Goal: Register for event/course

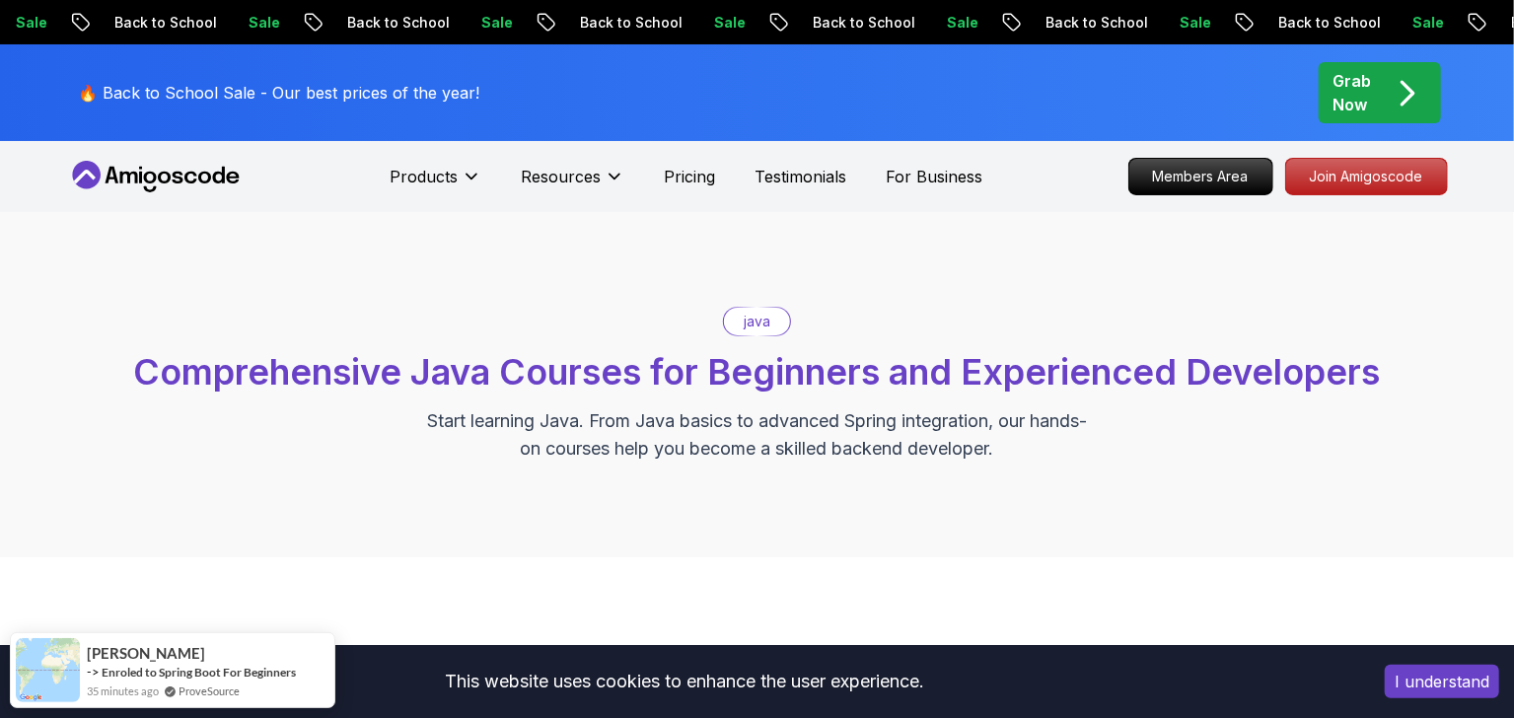
click at [696, 368] on span "Comprehensive Java Courses for Beginners and Experienced Developers" at bounding box center [757, 371] width 1247 height 43
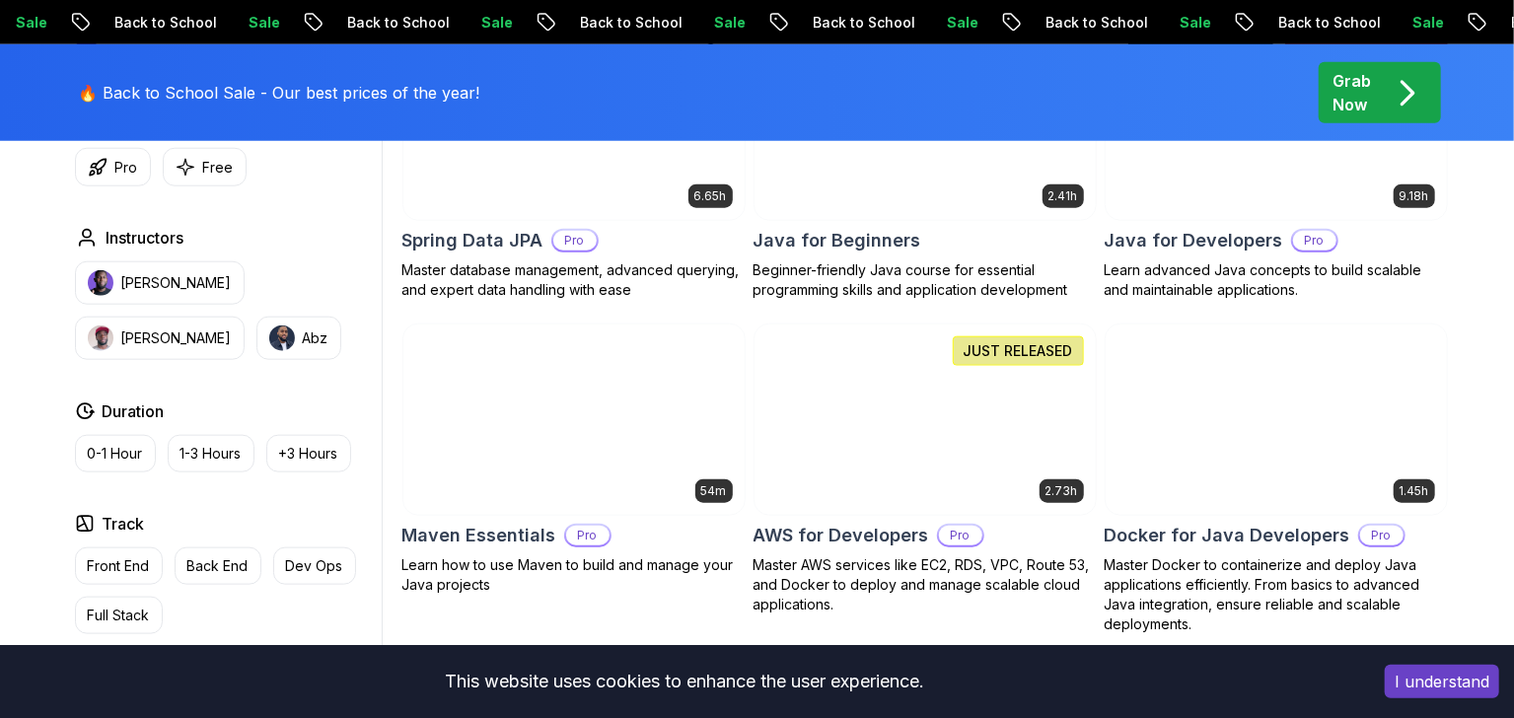
scroll to position [1022, 0]
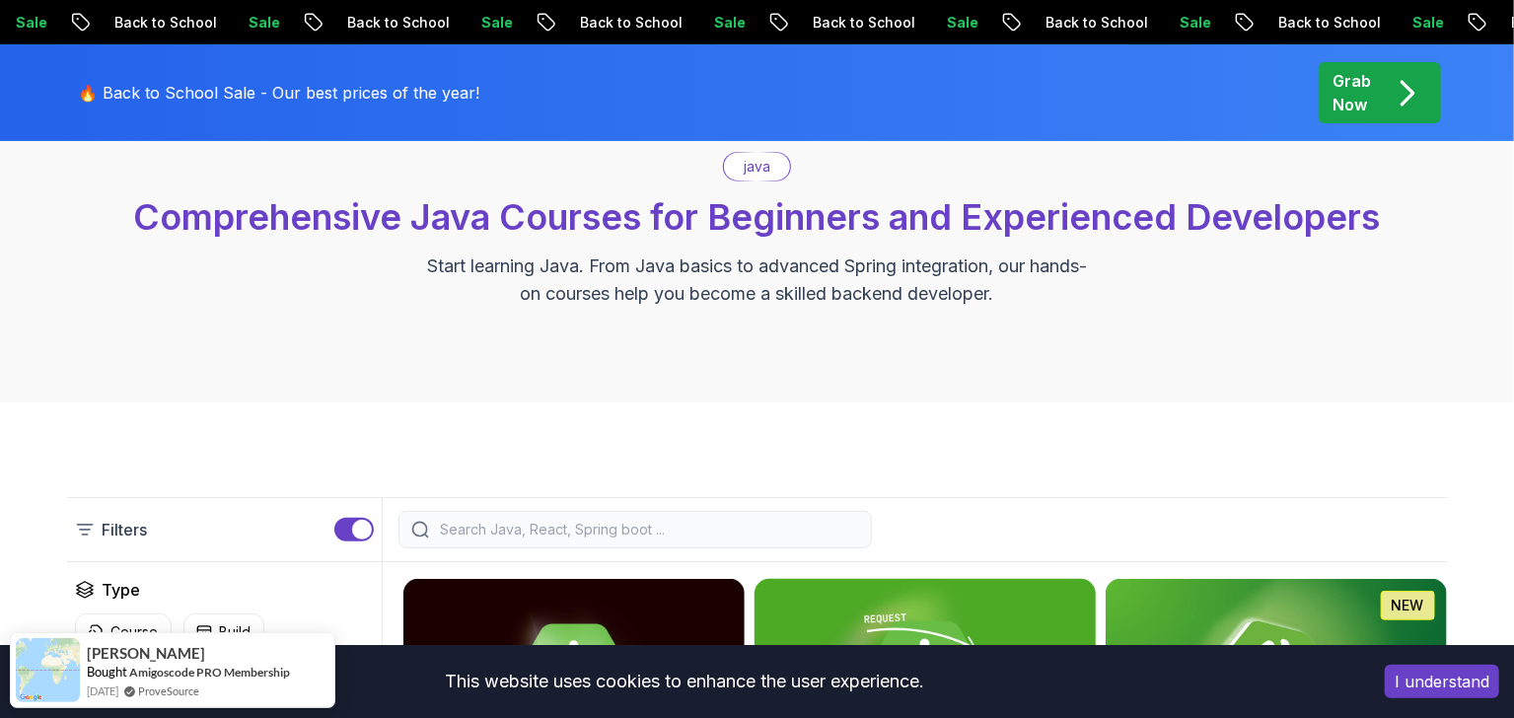
scroll to position [438, 0]
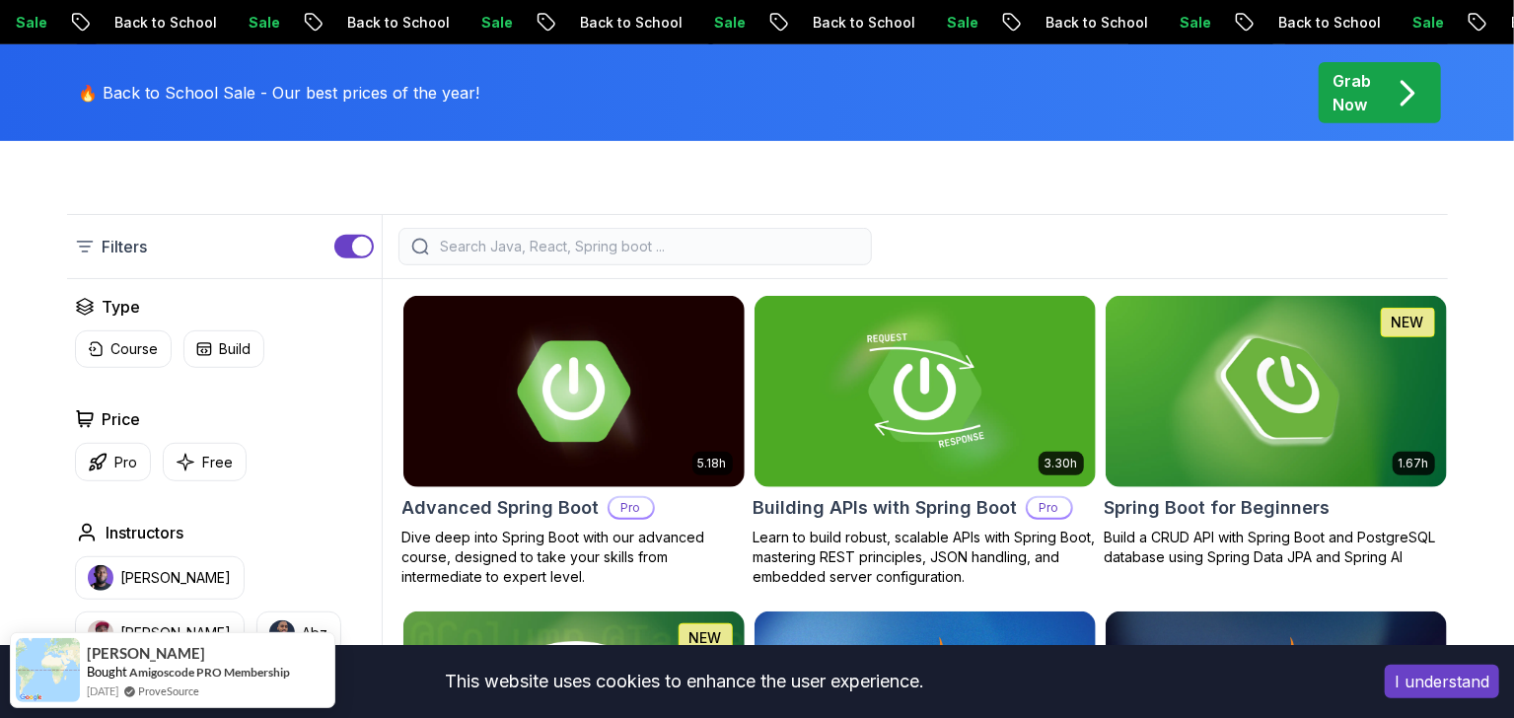
click at [632, 249] on input "search" at bounding box center [648, 247] width 422 height 20
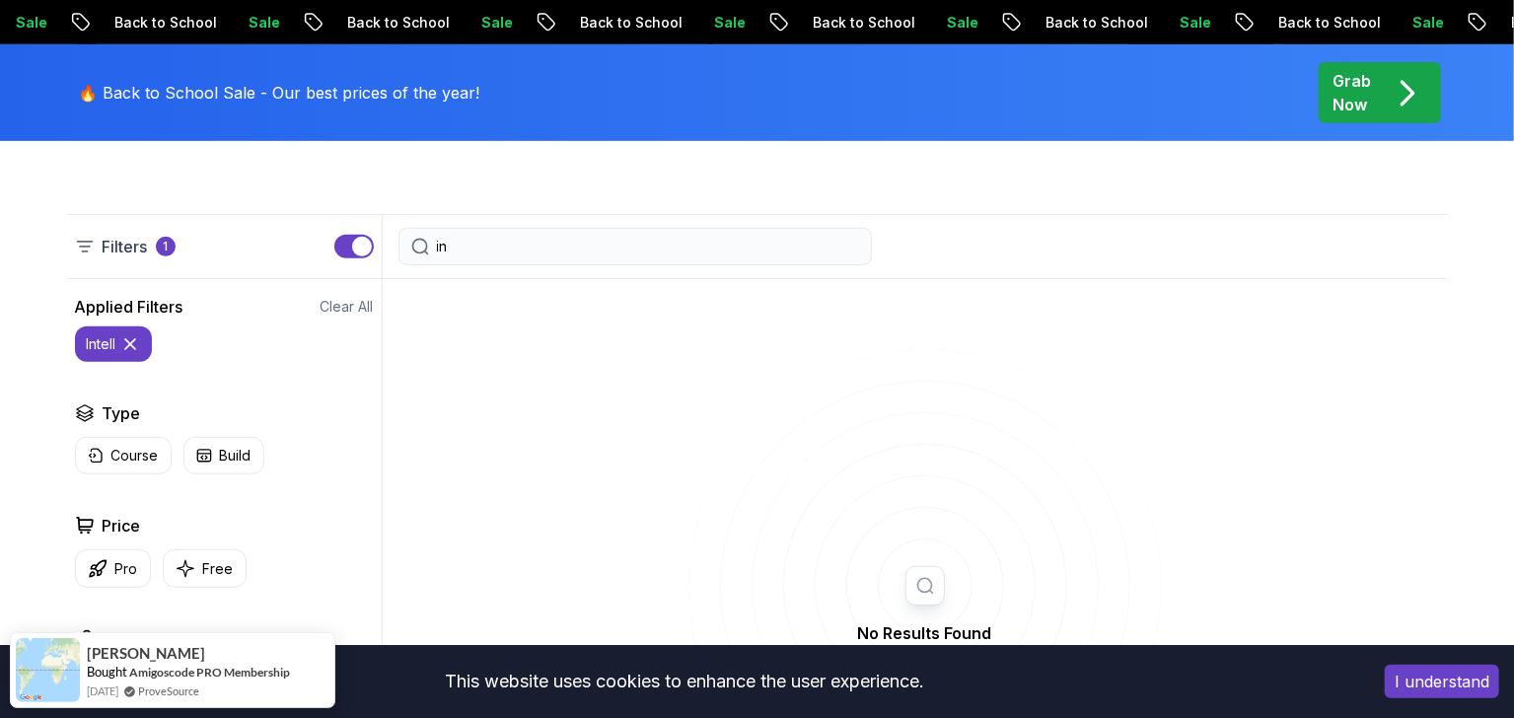
type input "i"
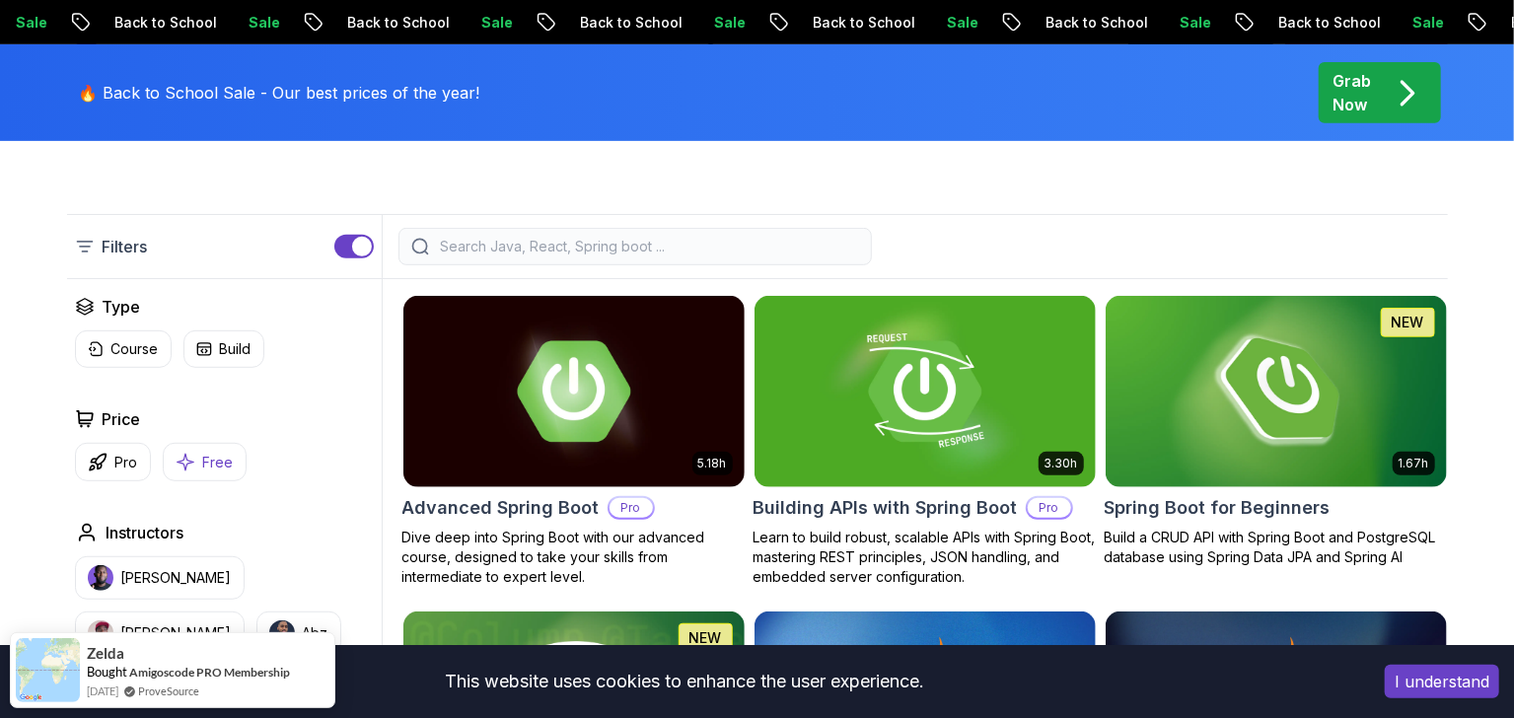
click at [190, 464] on icon "button" at bounding box center [186, 462] width 20 height 21
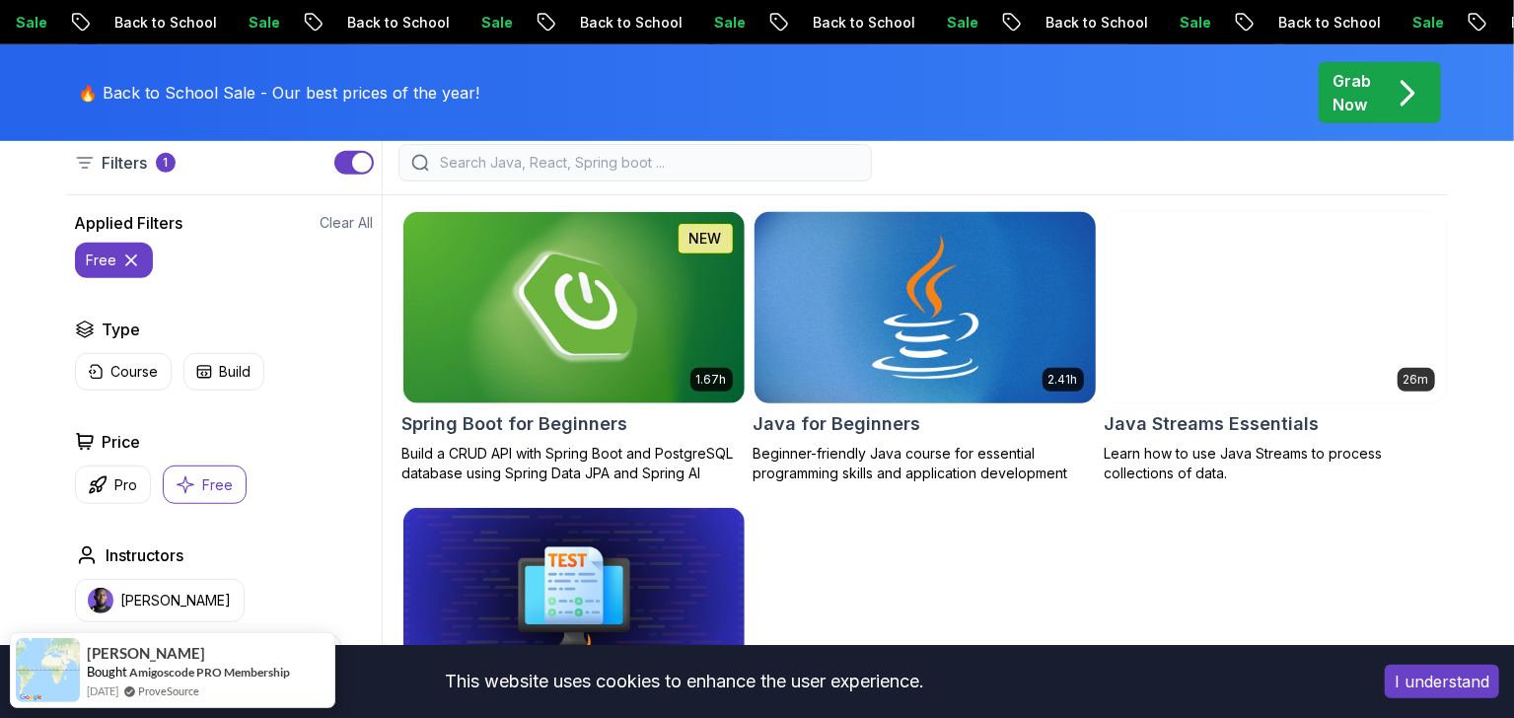
scroll to position [438, 0]
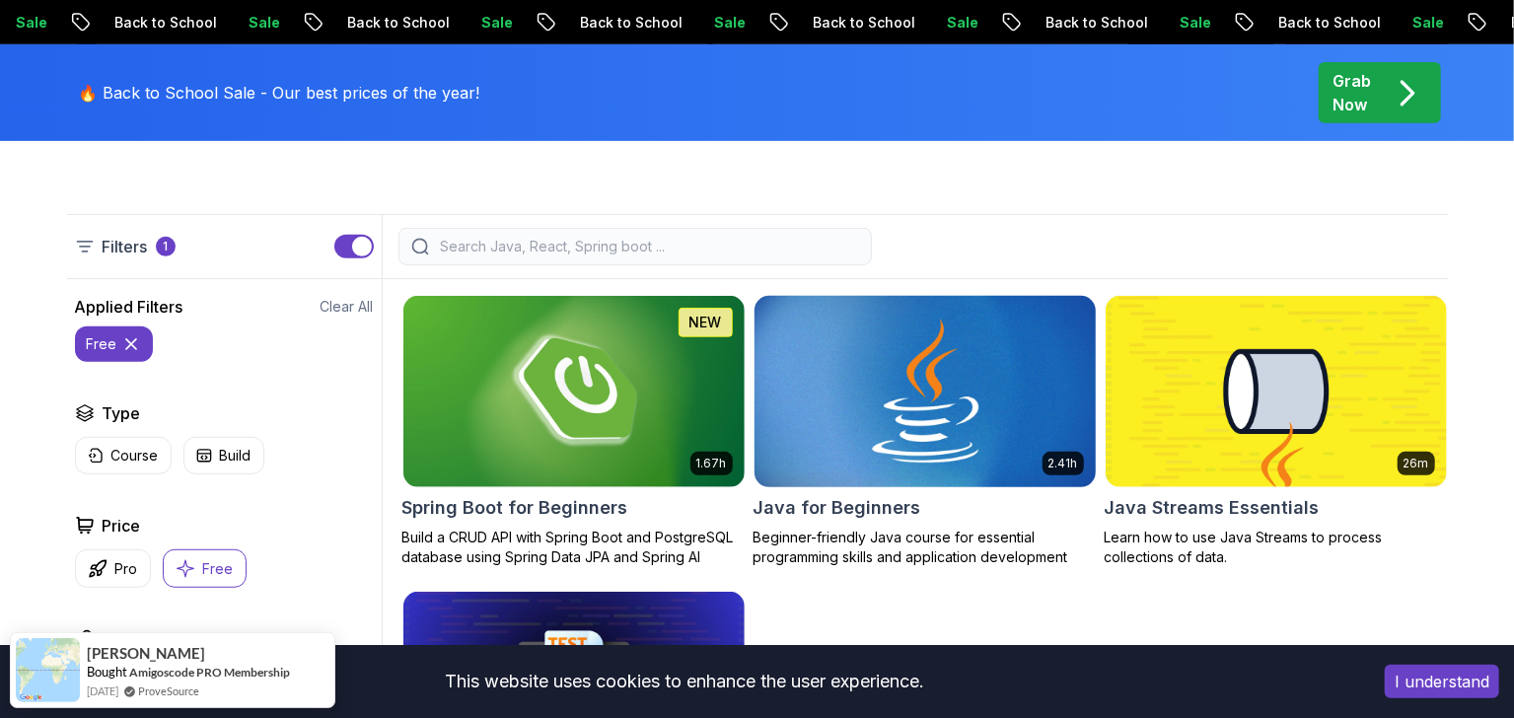
click at [933, 409] on img at bounding box center [925, 391] width 358 height 200
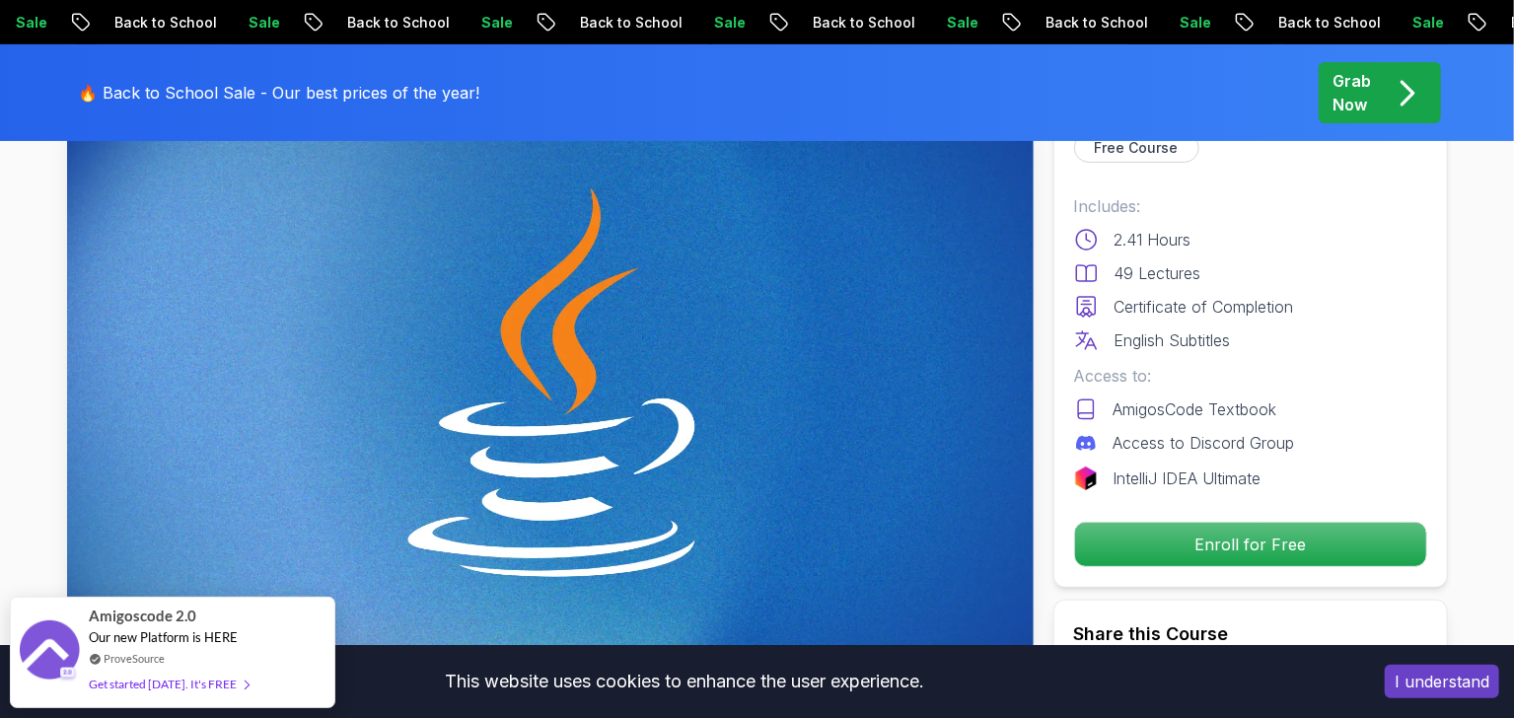
scroll to position [145, 0]
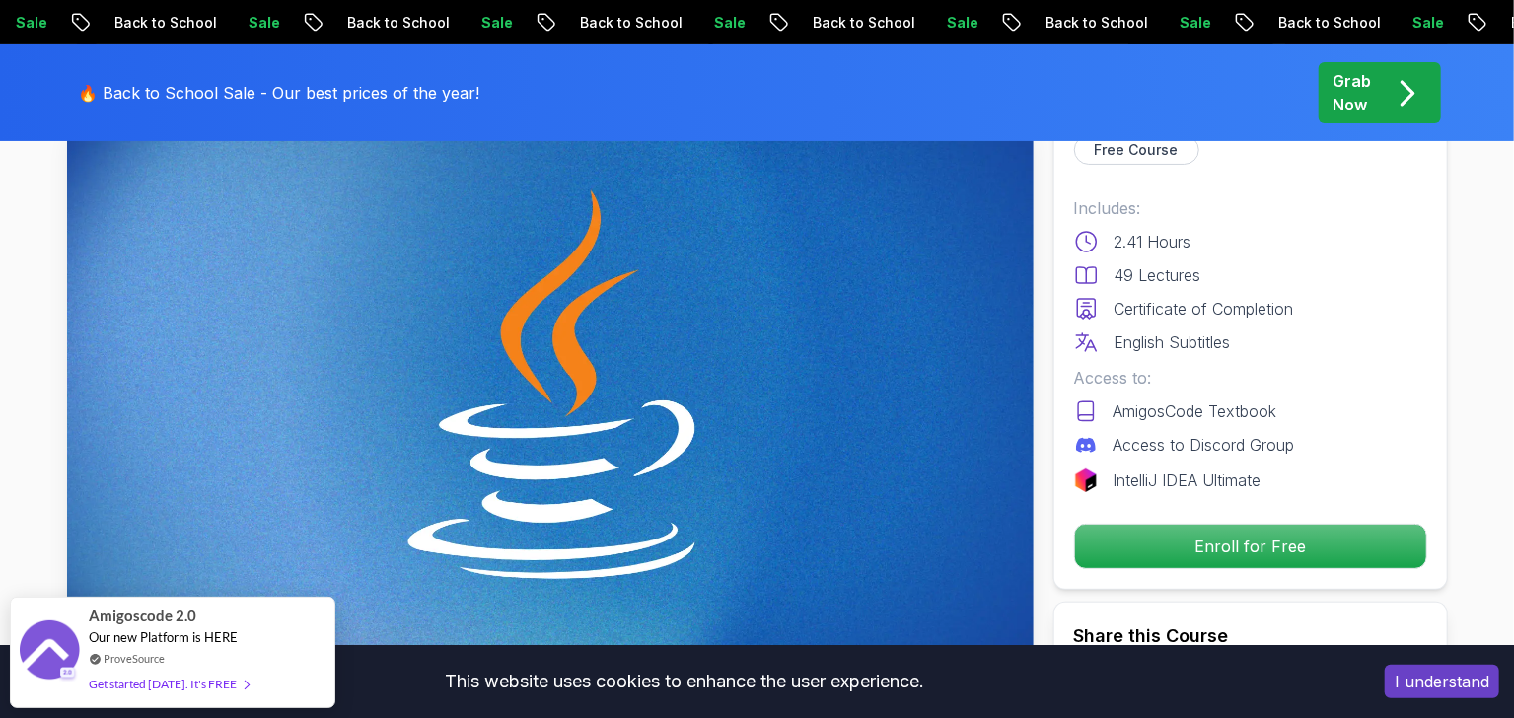
click at [639, 432] on img at bounding box center [550, 385] width 966 height 543
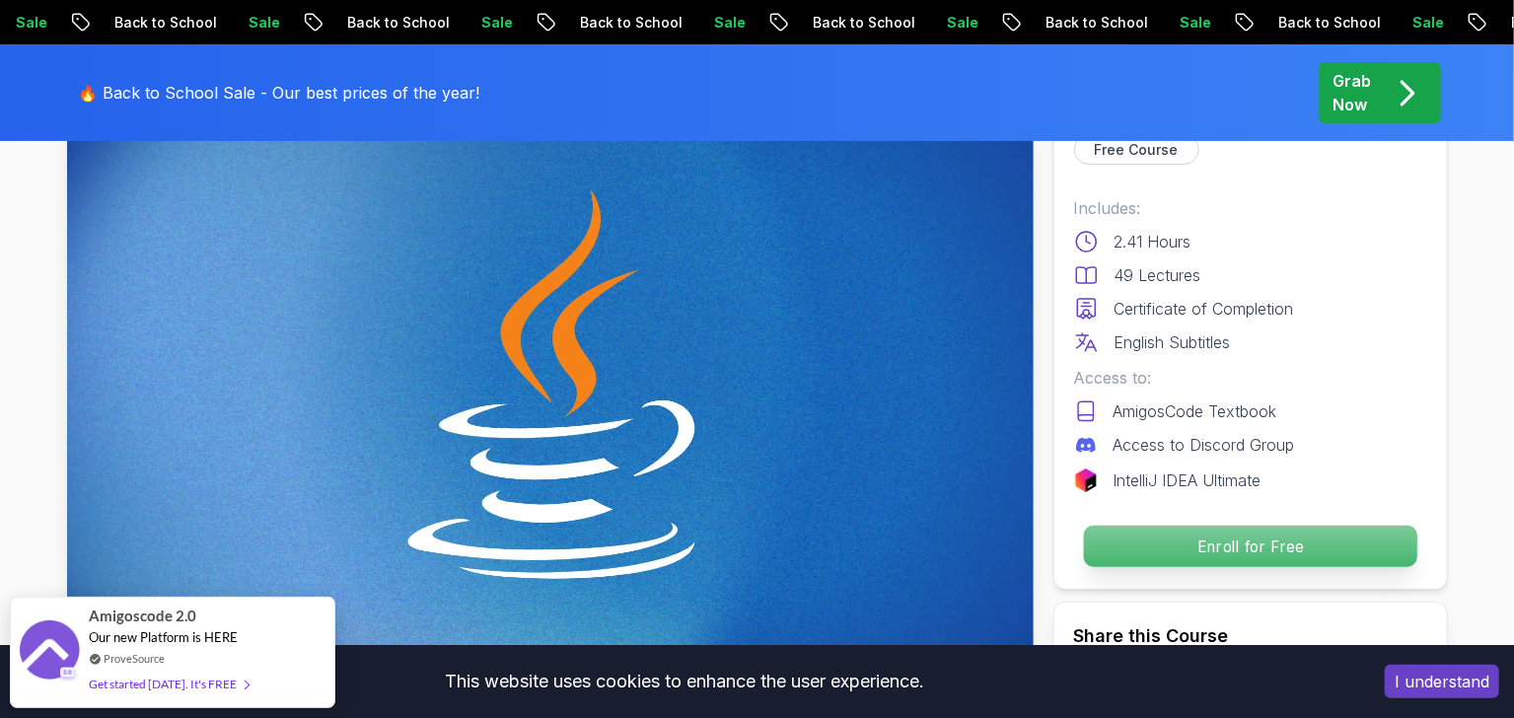
drag, startPoint x: 1175, startPoint y: 547, endPoint x: 1017, endPoint y: 539, distance: 158.0
click at [1171, 547] on p "Enroll for Free" at bounding box center [1249, 546] width 333 height 41
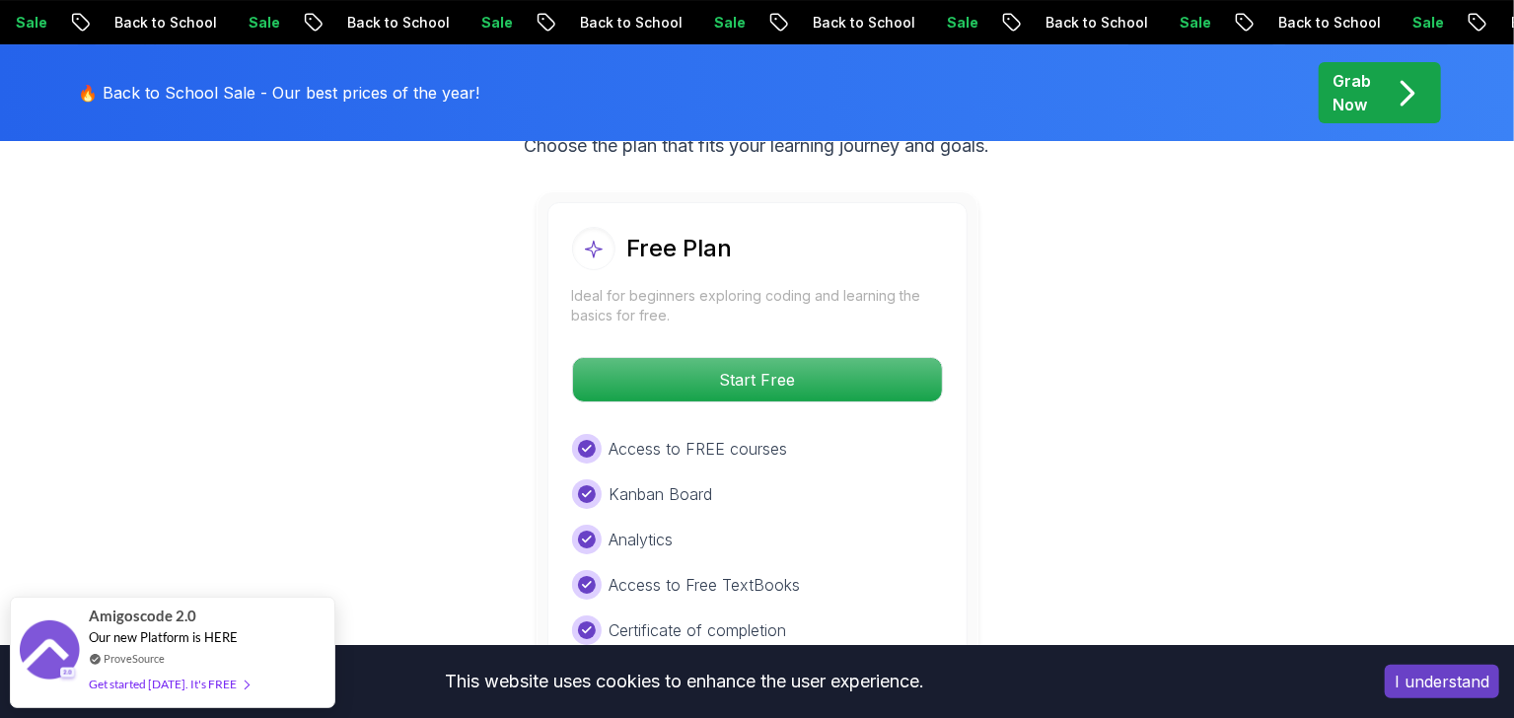
scroll to position [4220, 0]
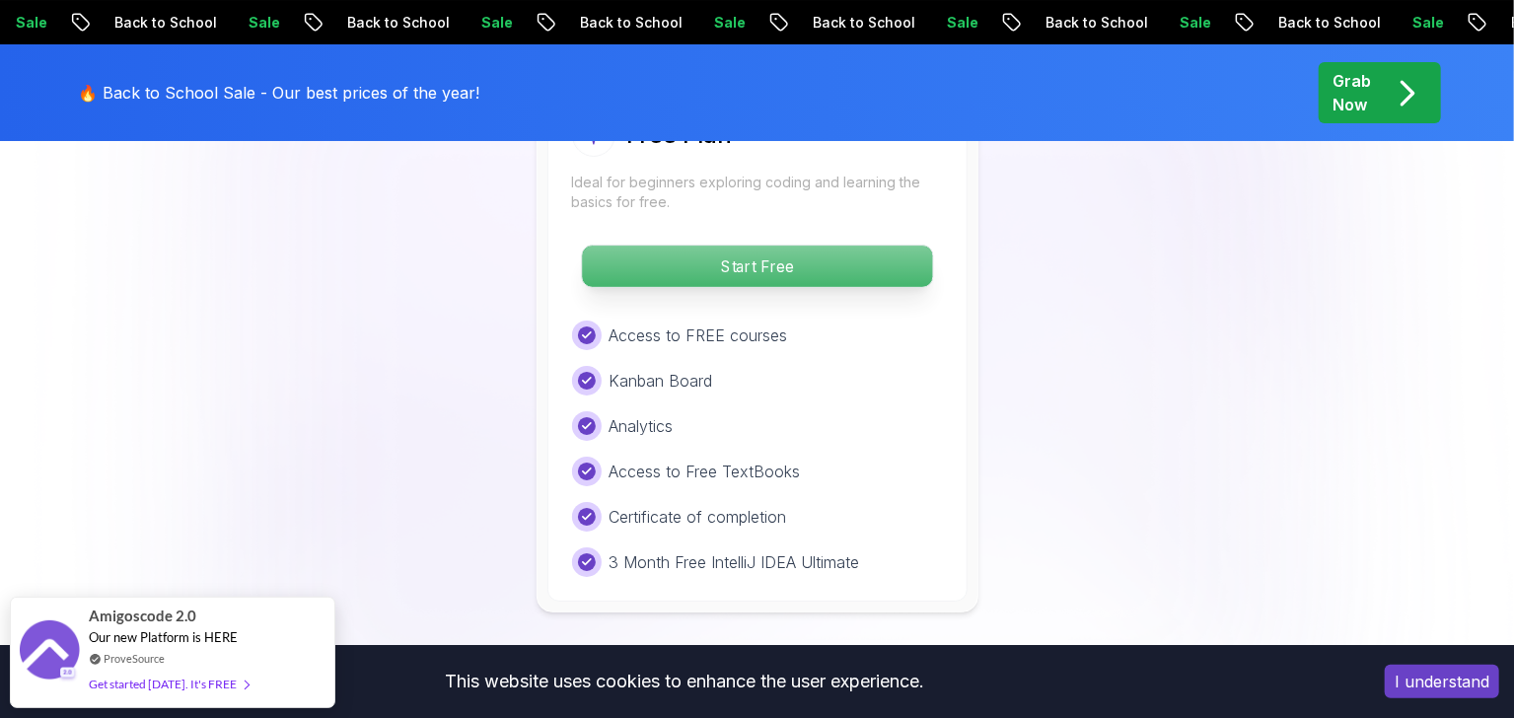
click at [704, 246] on p "Start Free" at bounding box center [757, 266] width 350 height 41
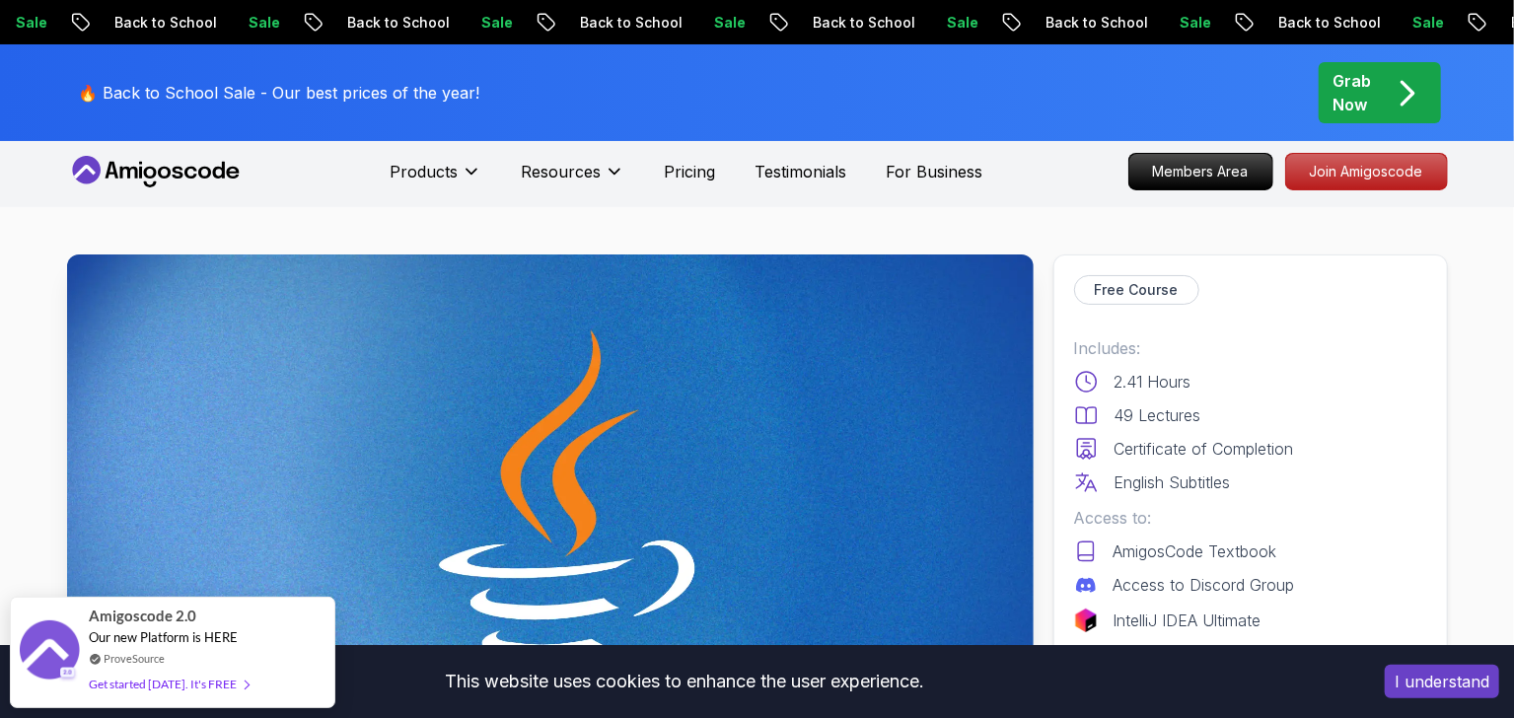
scroll to position [298, 0]
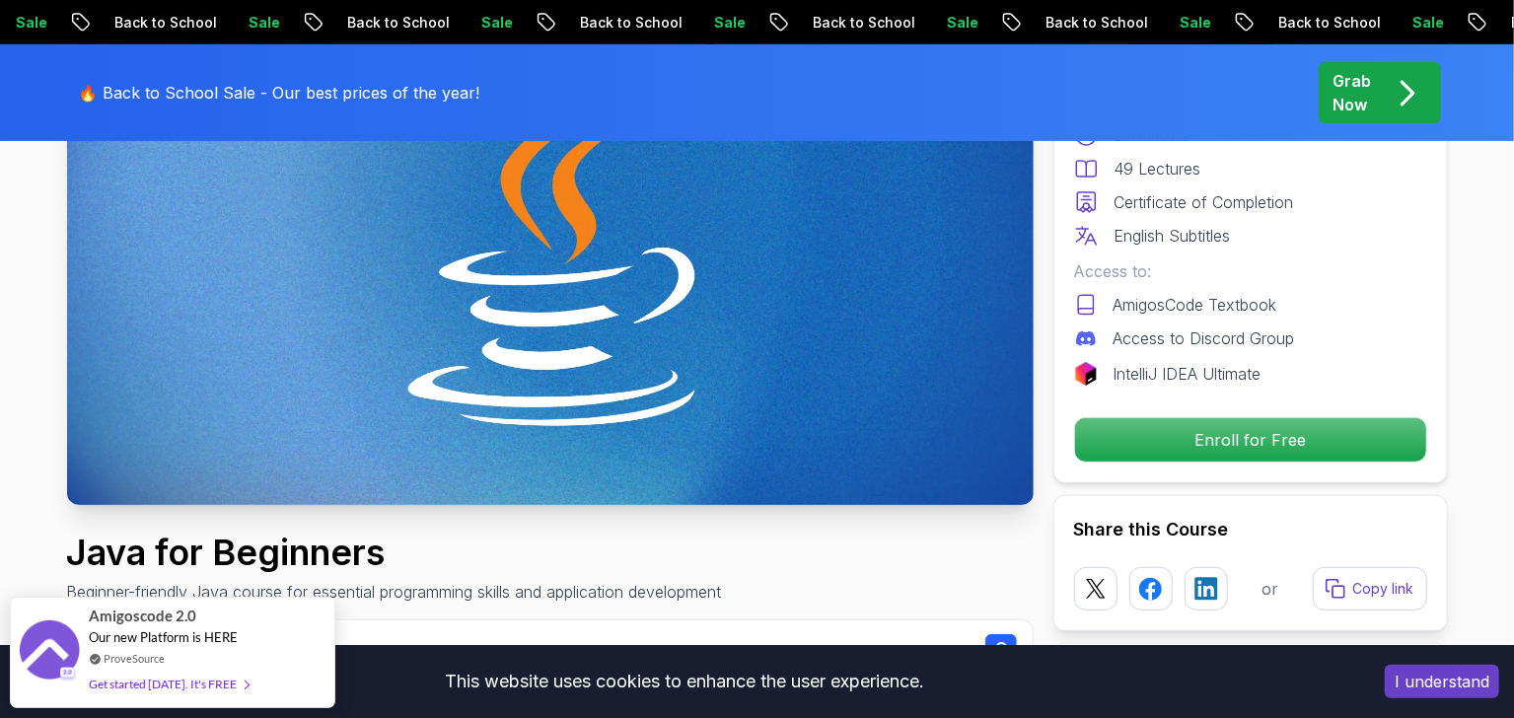
click at [508, 327] on img at bounding box center [550, 233] width 966 height 543
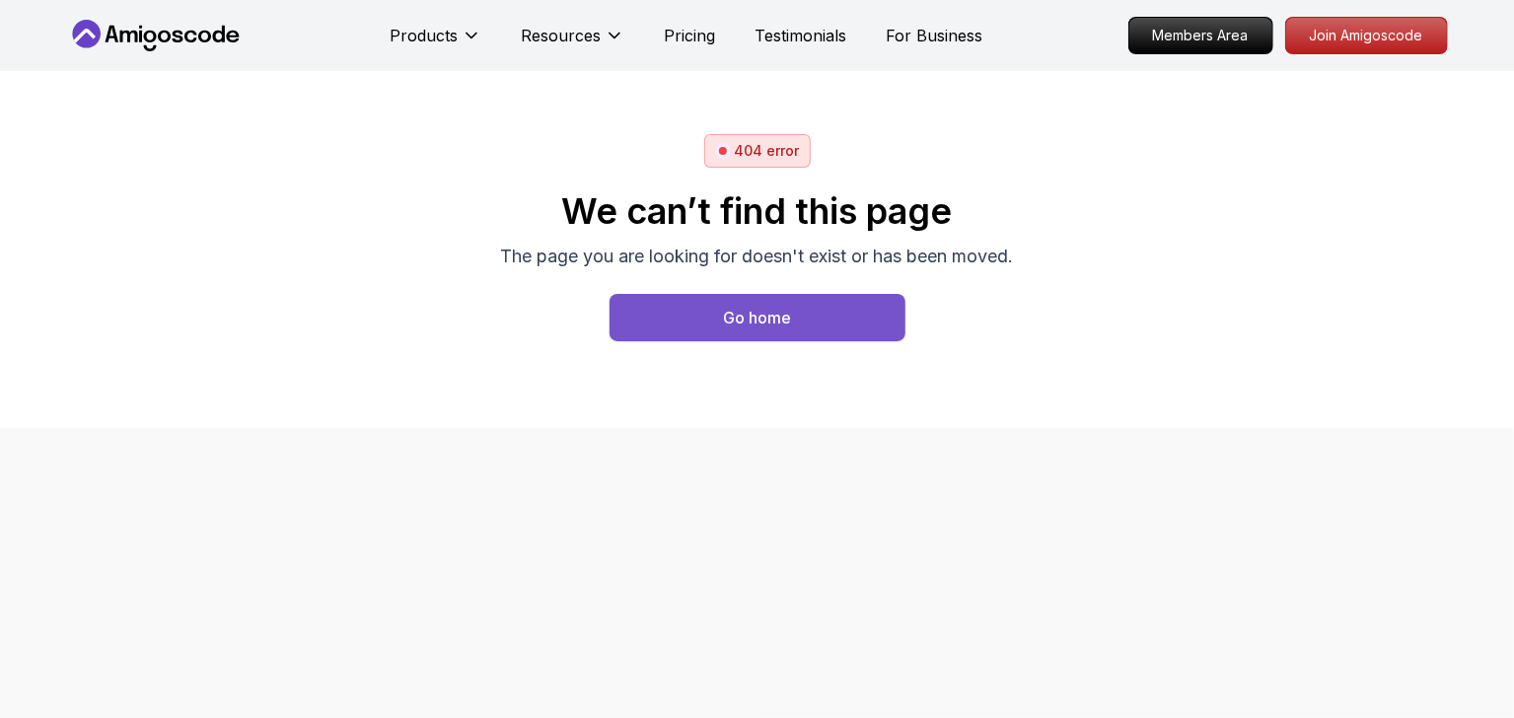
click at [784, 313] on div "Go home" at bounding box center [757, 318] width 68 height 24
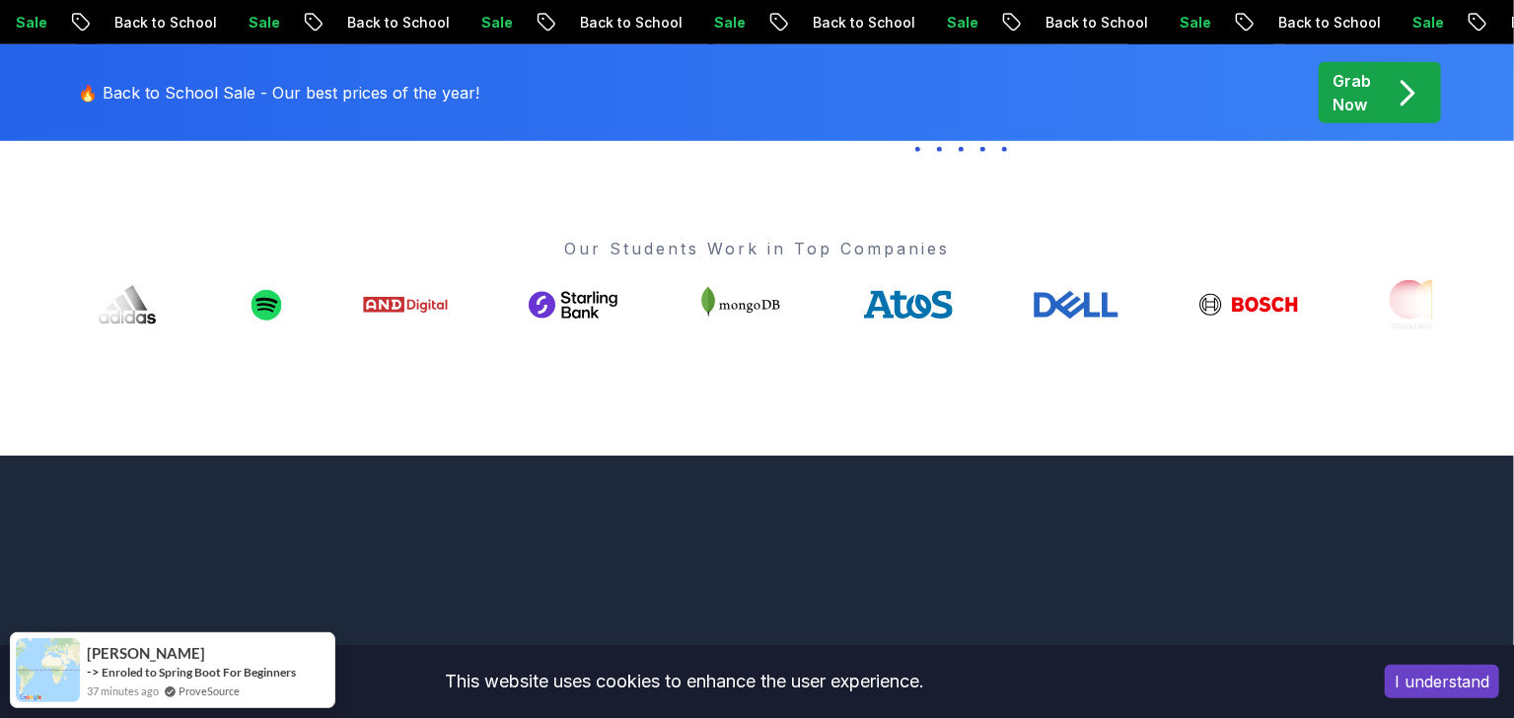
scroll to position [731, 0]
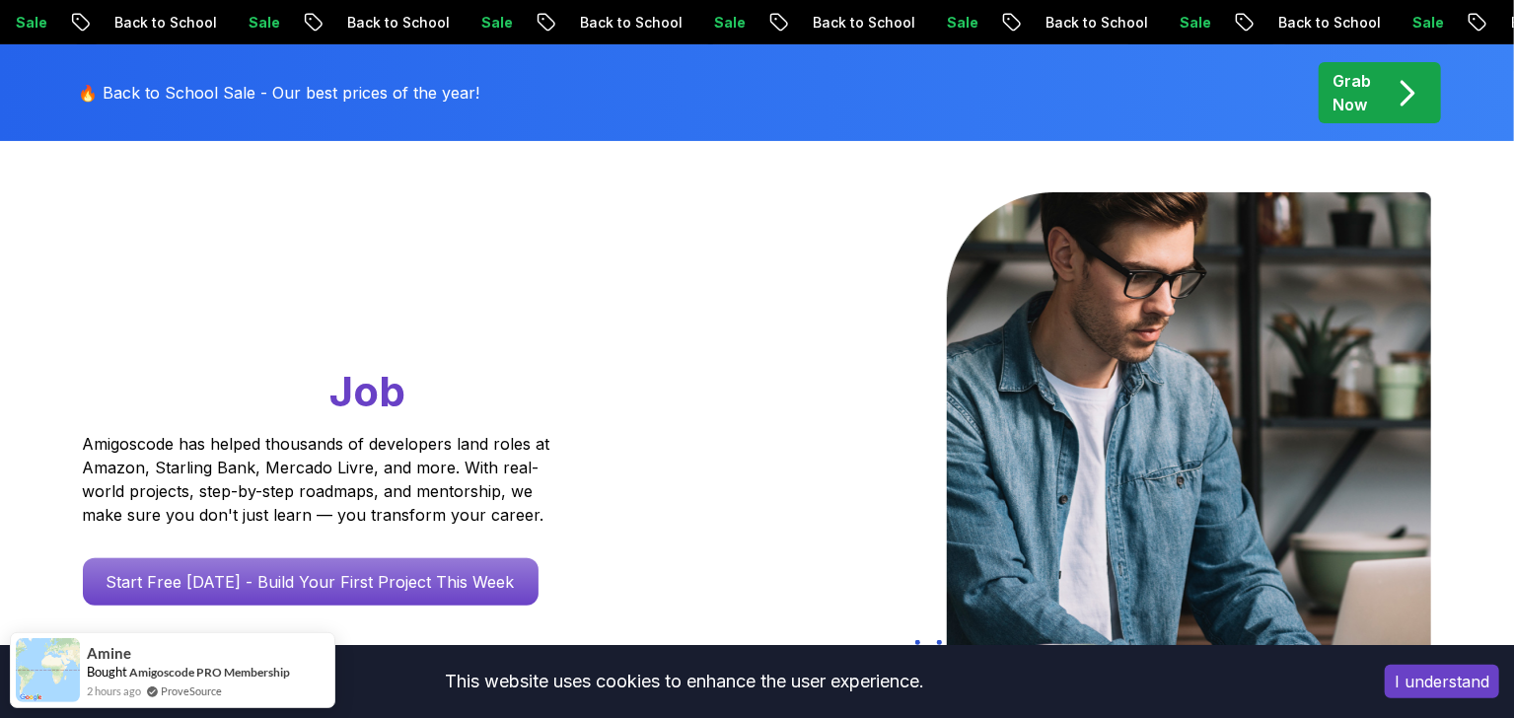
scroll to position [145, 0]
